Goal: Information Seeking & Learning: Find specific fact

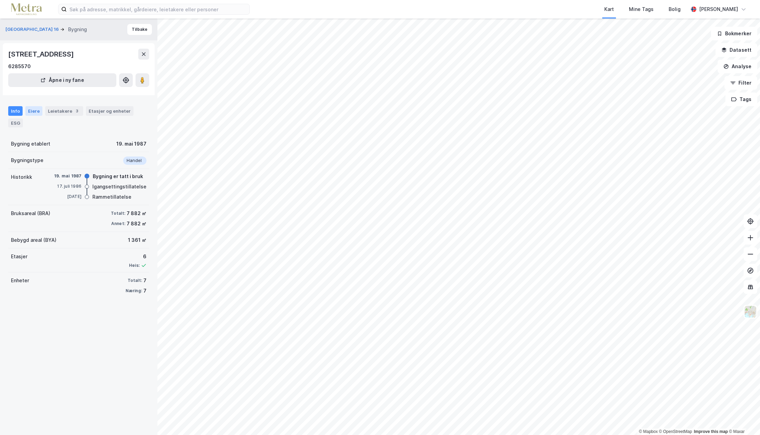
click at [32, 112] on div "Eiere" at bounding box center [33, 111] width 17 height 10
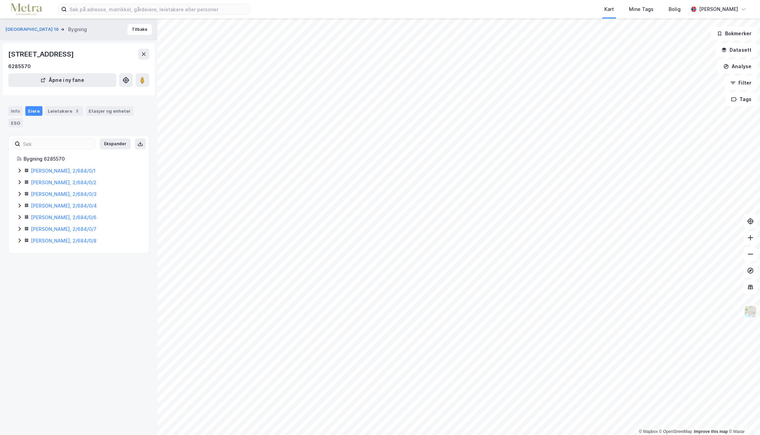
click at [18, 170] on icon at bounding box center [19, 170] width 5 height 5
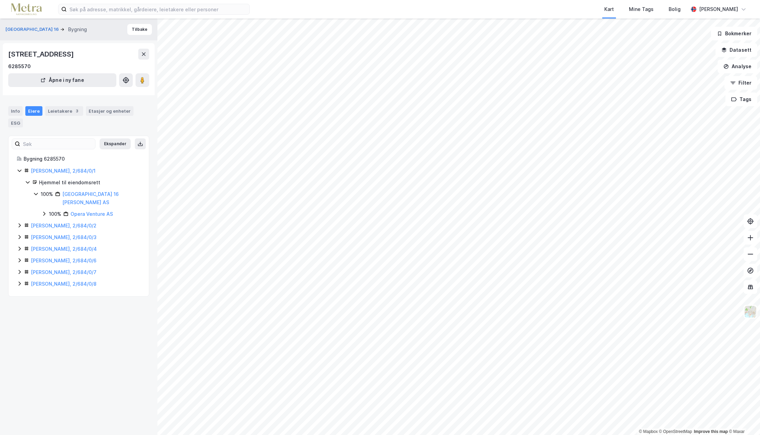
click at [18, 170] on icon at bounding box center [19, 170] width 5 height 5
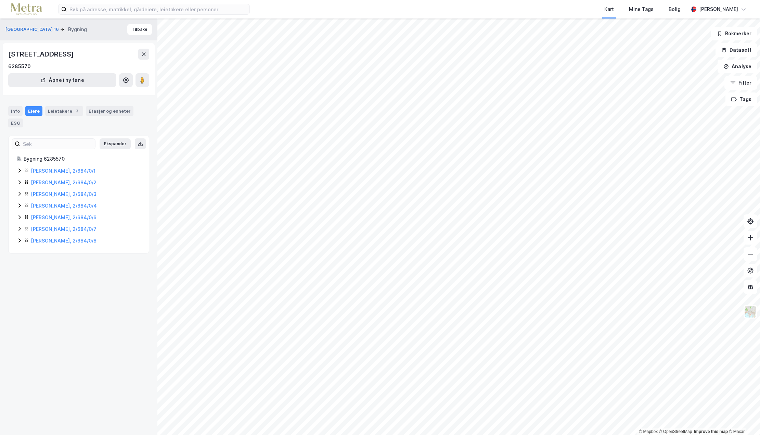
click at [20, 182] on icon at bounding box center [19, 181] width 5 height 5
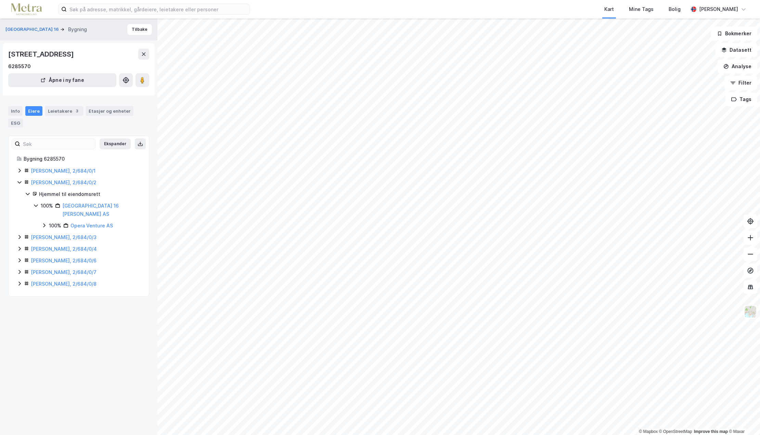
click at [20, 182] on icon at bounding box center [19, 181] width 5 height 5
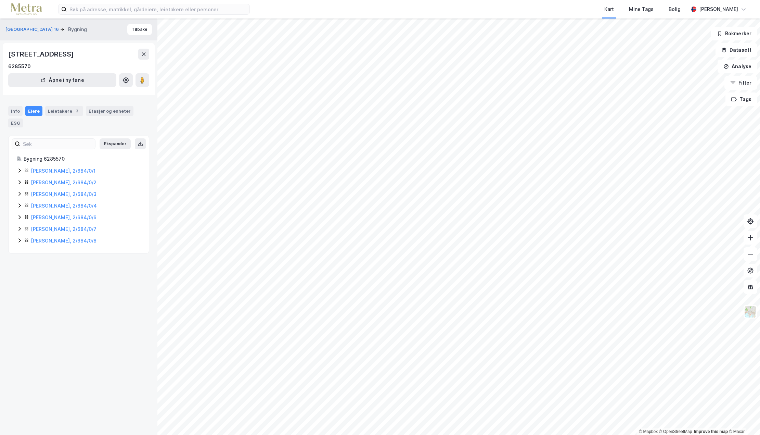
click at [20, 194] on icon at bounding box center [19, 193] width 5 height 5
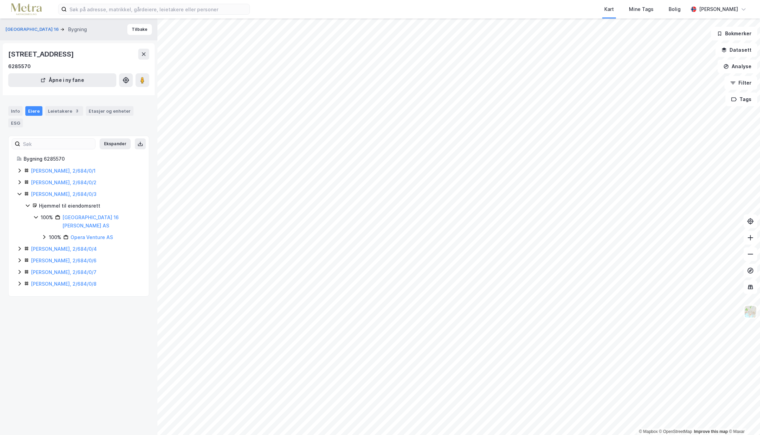
click at [20, 194] on icon at bounding box center [19, 193] width 5 height 5
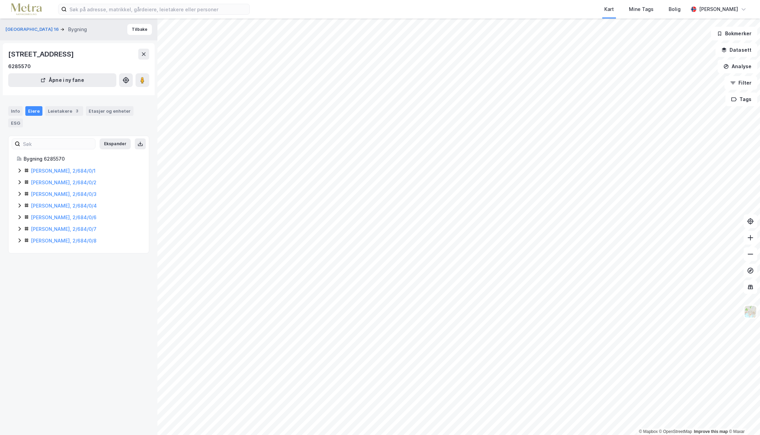
click at [20, 204] on icon at bounding box center [19, 205] width 2 height 4
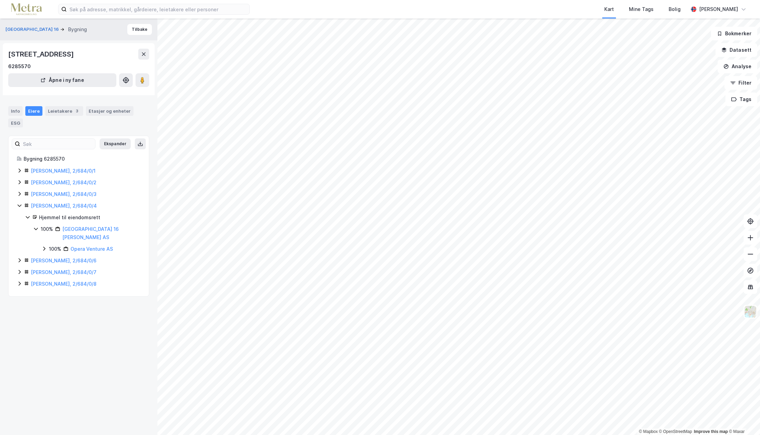
click at [20, 204] on icon at bounding box center [19, 205] width 5 height 5
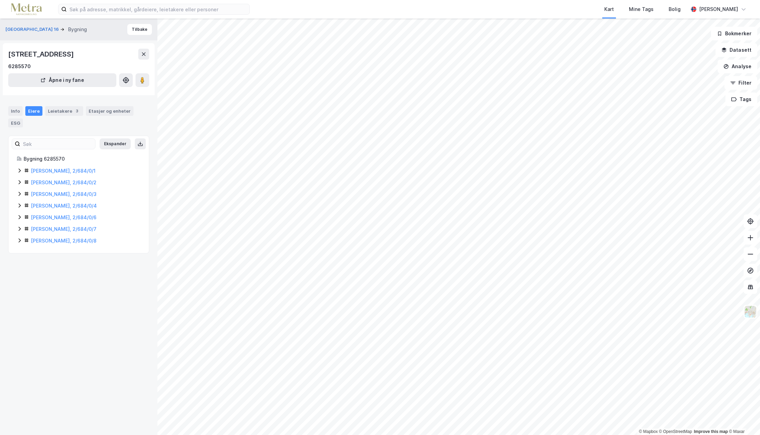
click at [20, 218] on icon at bounding box center [19, 216] width 5 height 5
click at [22, 229] on div "[PERSON_NAME], 2/684/0/7" at bounding box center [79, 229] width 124 height 8
click at [18, 229] on icon at bounding box center [19, 228] width 5 height 5
click at [19, 240] on icon at bounding box center [19, 239] width 5 height 5
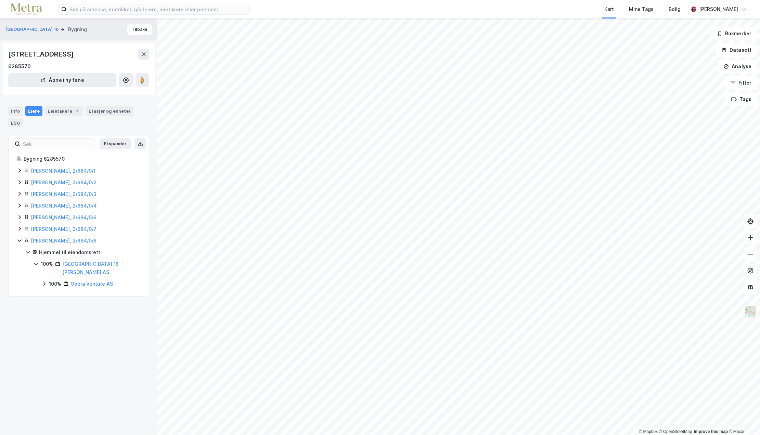
click at [19, 240] on icon at bounding box center [19, 239] width 5 height 5
